Goal: Find specific page/section: Find specific page/section

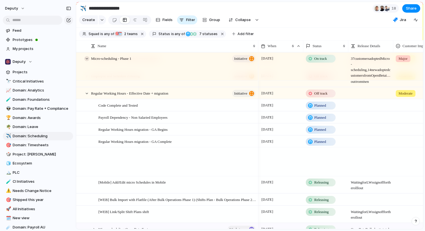
scroll to position [143, 0]
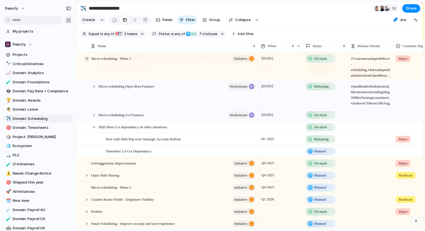
click at [86, 58] on div at bounding box center [86, 58] width 5 height 5
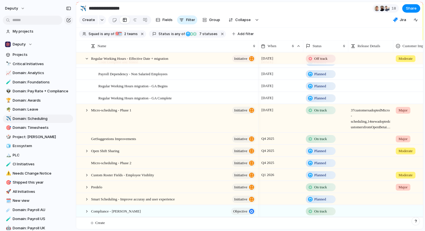
click at [286, 22] on section "Create Fields Filter Group Zoom Collapse Jira" at bounding box center [249, 20] width 347 height 13
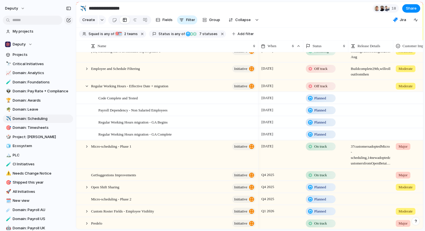
scroll to position [7, 0]
click at [37, 81] on span "Domain: Foundations" at bounding box center [42, 83] width 58 height 6
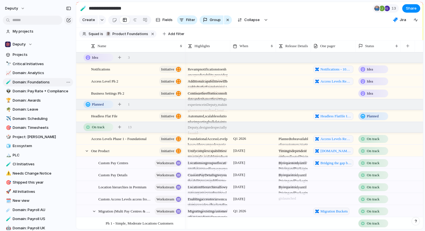
type input "**********"
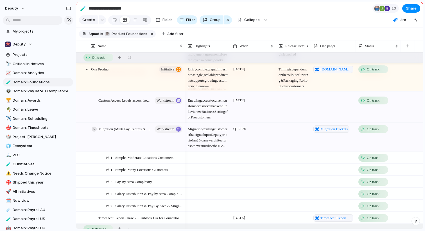
click at [92, 130] on div at bounding box center [94, 129] width 5 height 5
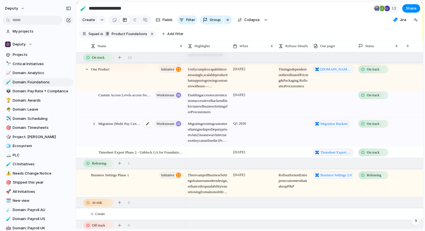
scroll to position [254, 0]
